Goal: Task Accomplishment & Management: Manage account settings

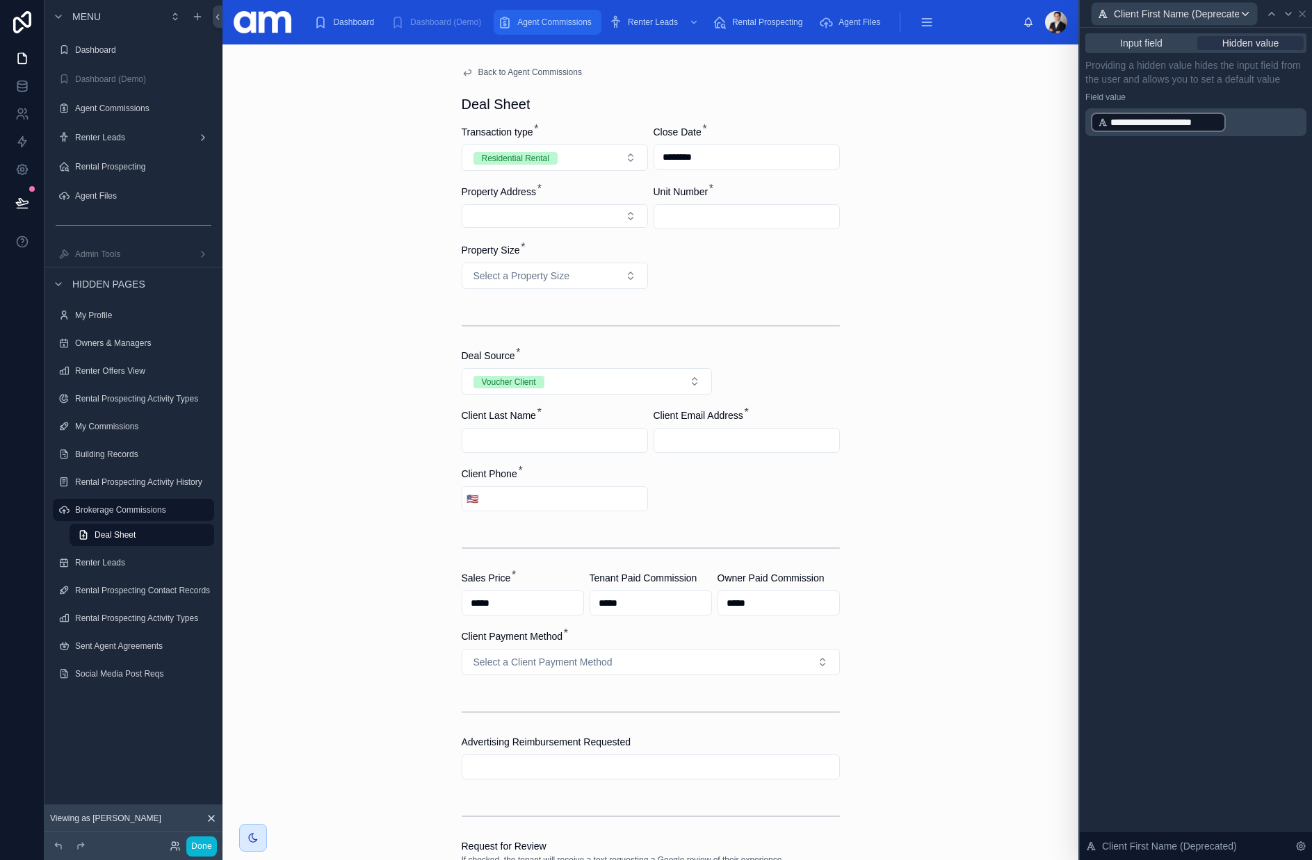
drag, startPoint x: 533, startPoint y: 22, endPoint x: 1058, endPoint y: 19, distance: 524.8
click at [533, 22] on span "Agent Commissions" at bounding box center [554, 22] width 74 height 11
click at [1049, 22] on div at bounding box center [1056, 22] width 22 height 22
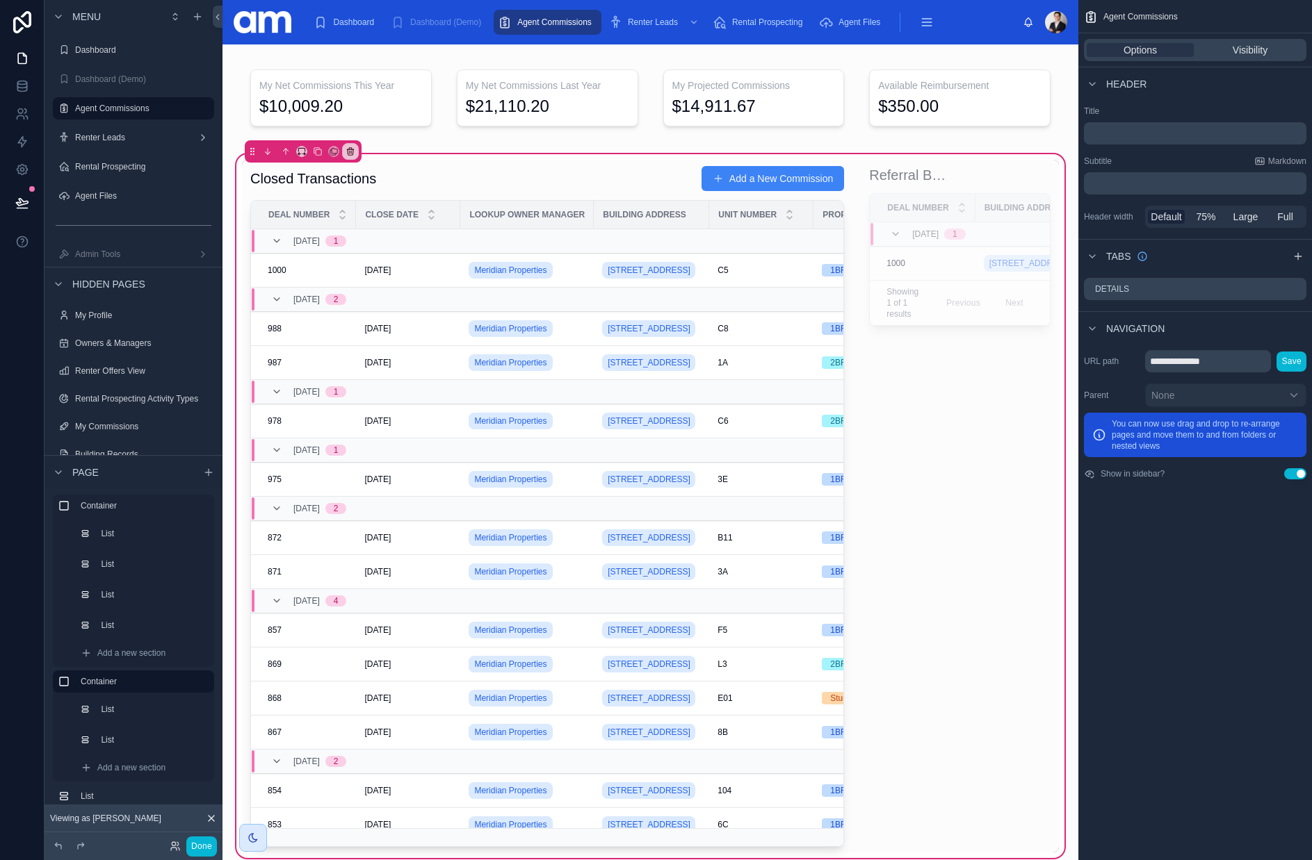
click at [1053, 17] on div at bounding box center [1056, 22] width 22 height 22
click at [1064, 21] on div at bounding box center [1056, 22] width 22 height 22
drag, startPoint x: 28, startPoint y: 56, endPoint x: 1157, endPoint y: 20, distance: 1128.6
click at [28, 56] on icon at bounding box center [22, 58] width 14 height 14
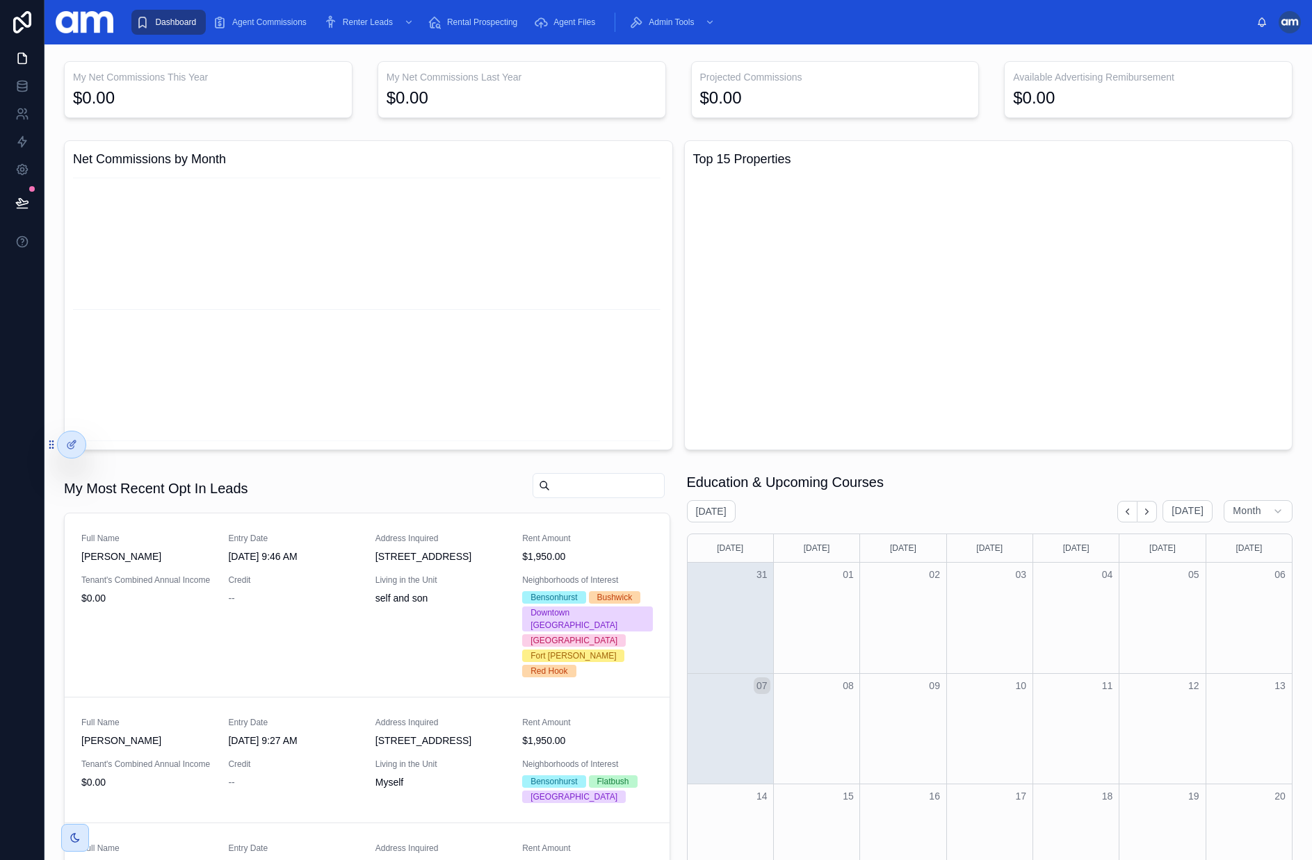
click at [1288, 28] on div at bounding box center [1289, 22] width 22 height 22
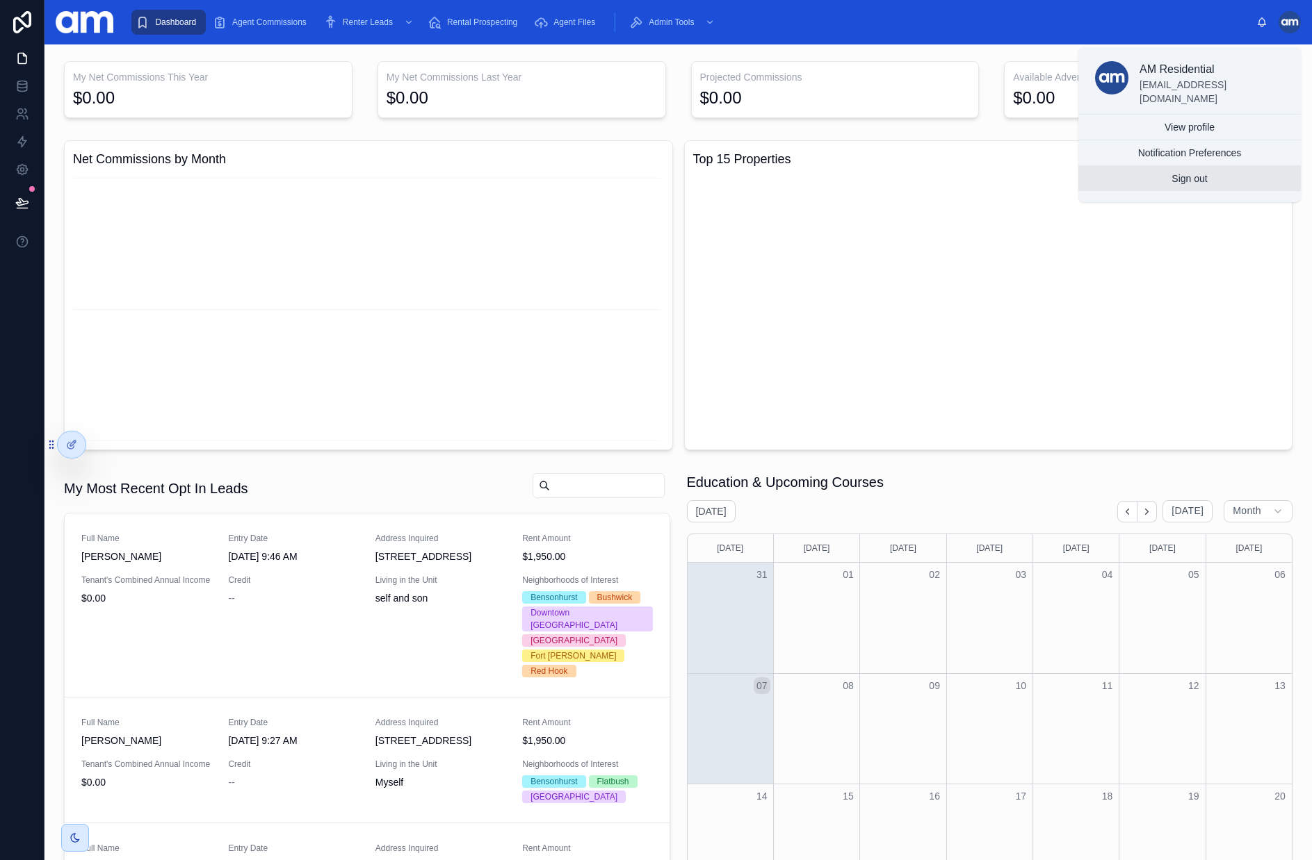
click at [1197, 180] on button "Sign out" at bounding box center [1189, 178] width 222 height 25
